Goal: Information Seeking & Learning: Learn about a topic

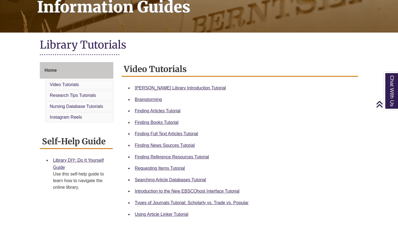
scroll to position [83, 0]
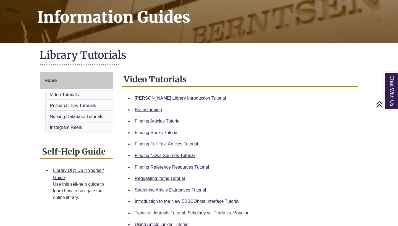
click at [162, 130] on link "Finding Books Tutorial" at bounding box center [157, 132] width 44 height 5
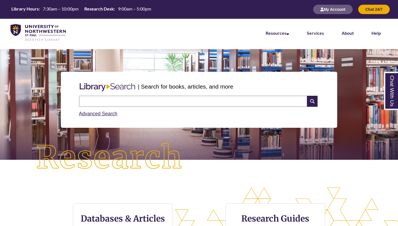
click at [152, 102] on input "text" at bounding box center [193, 101] width 228 height 11
type input "**********"
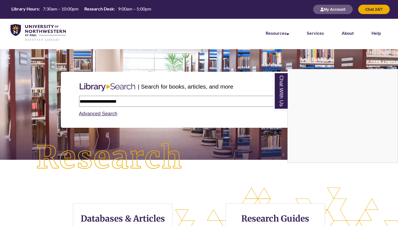
click at [313, 100] on div "Chat With Us Content is loading..." at bounding box center [342, 116] width 110 height 94
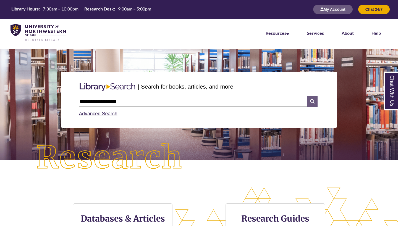
click at [314, 102] on icon at bounding box center [312, 101] width 10 height 11
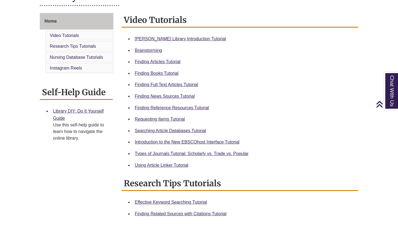
scroll to position [141, 0]
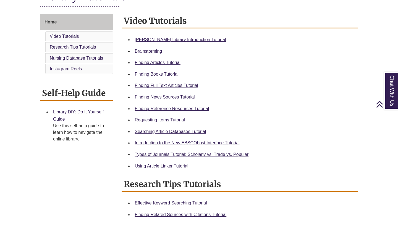
click at [156, 116] on li "Requesting Items Tutorial" at bounding box center [244, 120] width 223 height 12
click at [157, 120] on link "Requesting Items Tutorial" at bounding box center [160, 120] width 50 height 5
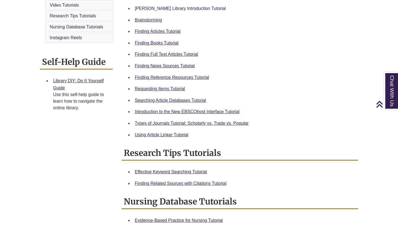
scroll to position [173, 0]
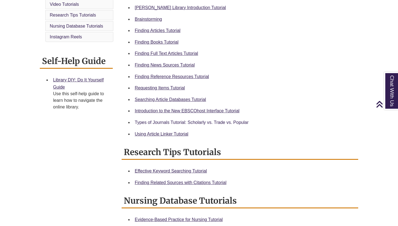
click at [169, 123] on link "Types of Journals Tutorial: Scholarly vs. Trade vs. Popular" at bounding box center [192, 122] width 114 height 5
